Goal: Use online tool/utility: Utilize a website feature to perform a specific function

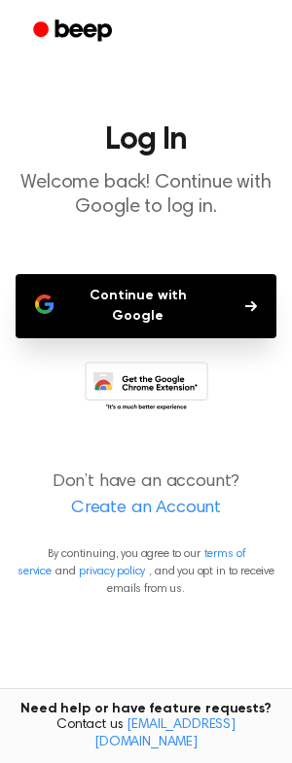
click at [187, 299] on button "Continue with Google" at bounding box center [146, 306] width 261 height 64
click at [146, 297] on button "Continue with Google" at bounding box center [146, 306] width 261 height 64
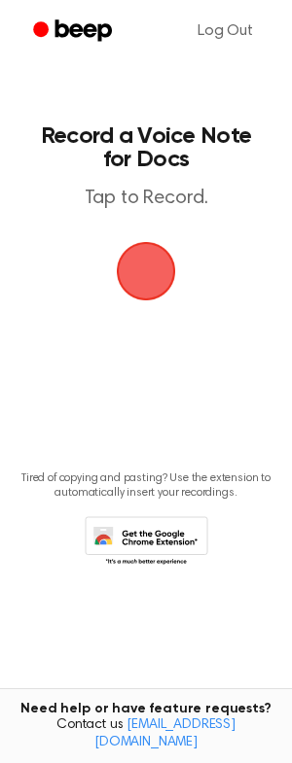
click at [158, 276] on span "button" at bounding box center [146, 271] width 54 height 54
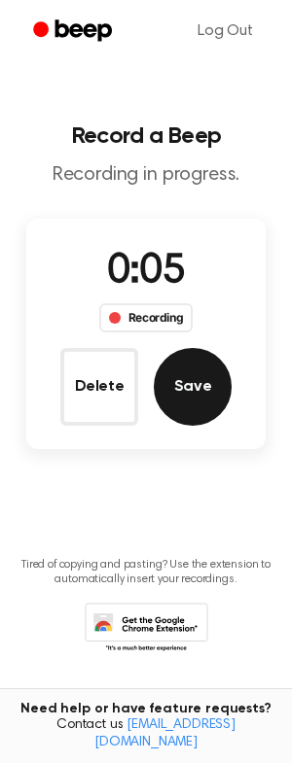
click at [174, 387] on button "Save" at bounding box center [193, 387] width 78 height 78
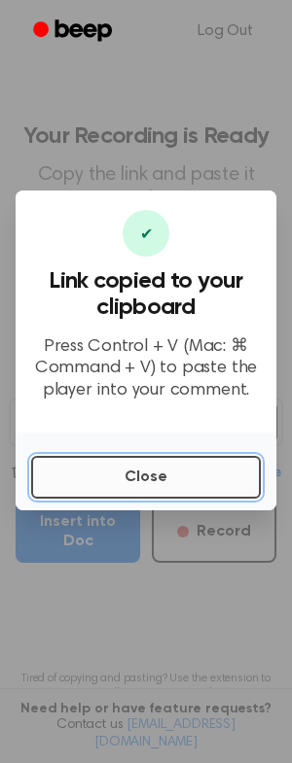
click at [97, 465] on button "Close" at bounding box center [145, 477] width 229 height 43
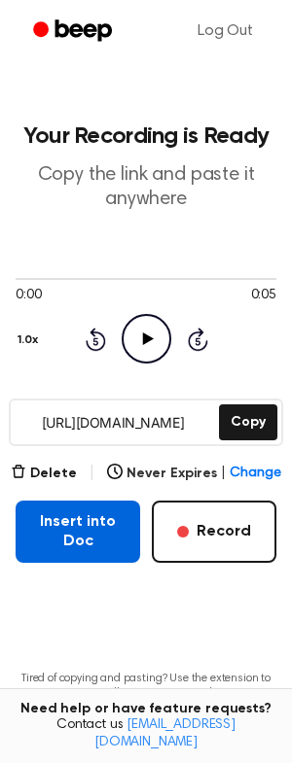
click at [93, 539] on button "Insert into Doc" at bounding box center [78, 532] width 124 height 62
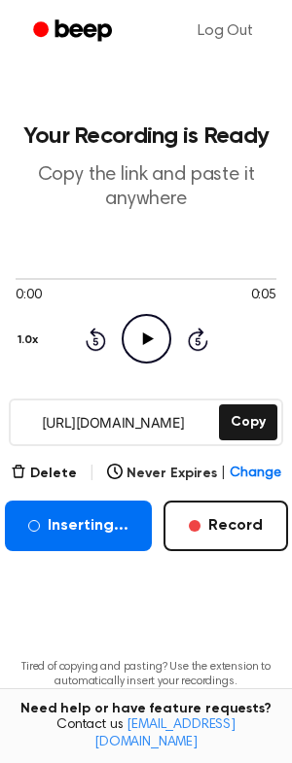
click at [150, 350] on icon "Play Audio" at bounding box center [147, 339] width 50 height 50
click at [148, 343] on icon at bounding box center [146, 338] width 9 height 13
click at [138, 345] on icon "Play Audio" at bounding box center [147, 339] width 50 height 50
